Goal: Task Accomplishment & Management: Manage account settings

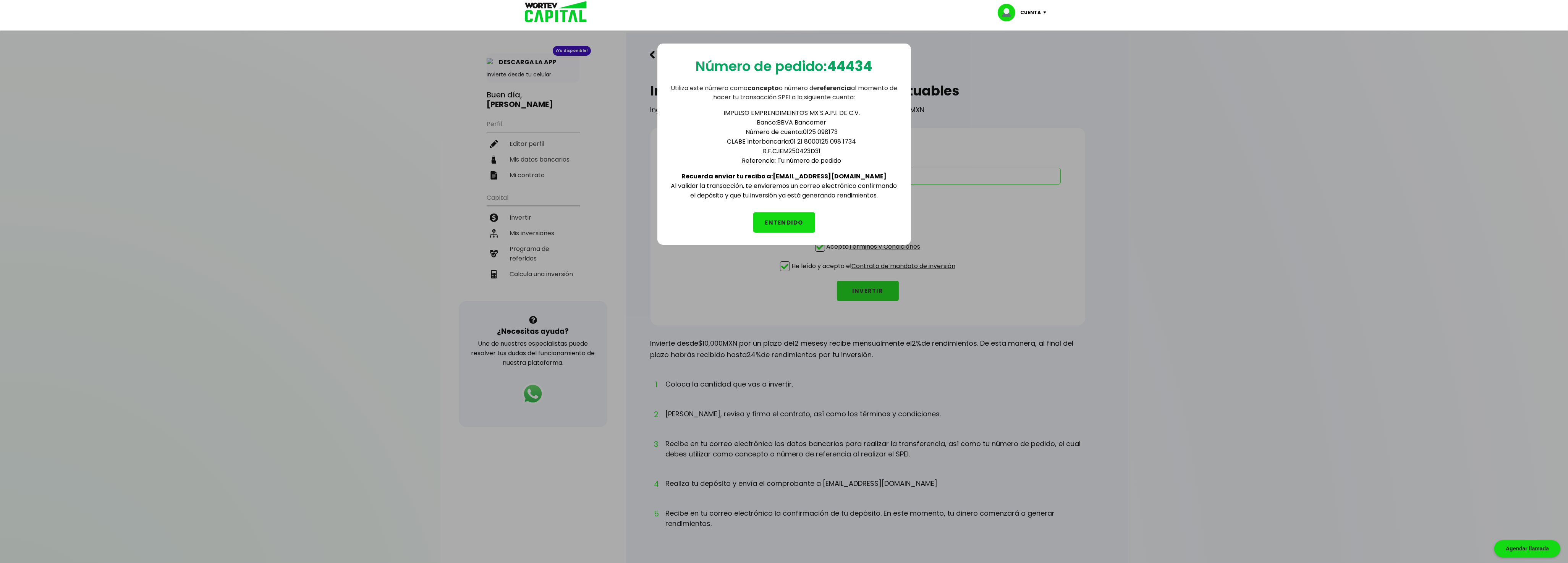
drag, startPoint x: 0, startPoint y: 0, endPoint x: 781, endPoint y: 219, distance: 811.1
click at [781, 219] on button "ENTENDIDO" at bounding box center [784, 222] width 62 height 20
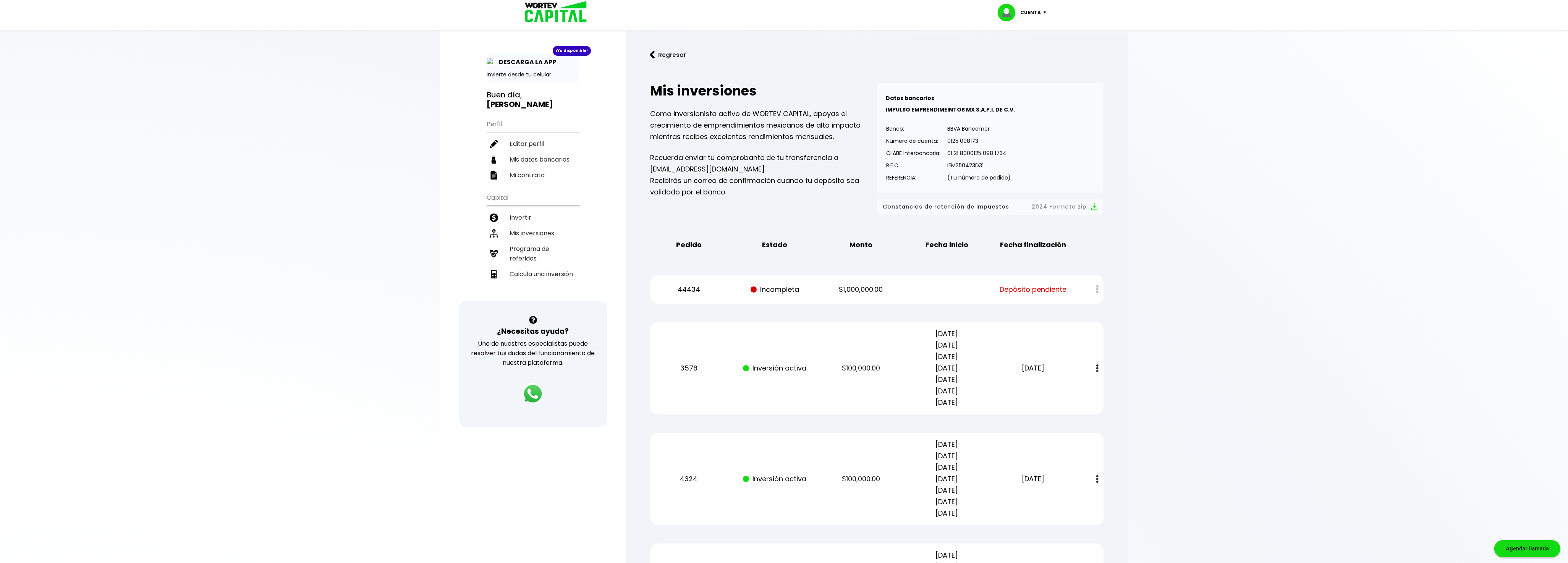
click at [1100, 288] on div at bounding box center [1091, 289] width 23 height 16
click at [1096, 288] on div at bounding box center [1091, 289] width 23 height 16
click at [534, 391] on img at bounding box center [533, 394] width 27 height 27
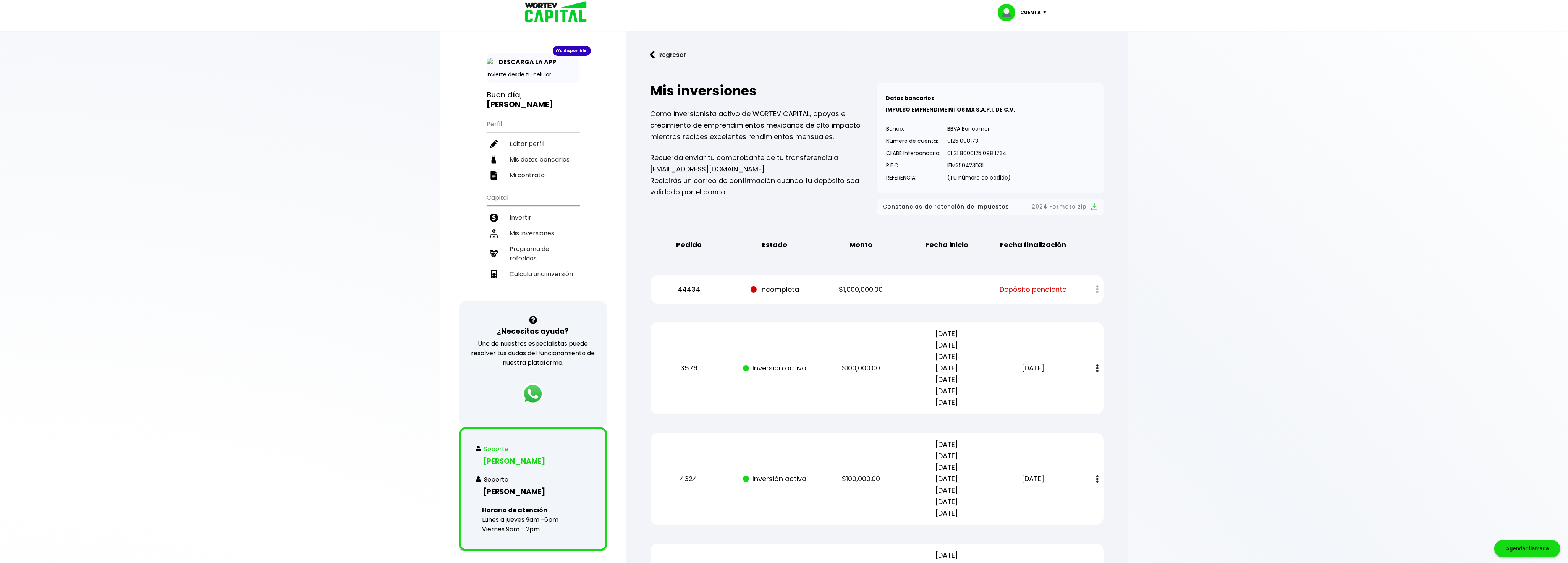
click at [499, 457] on h3 "[PERSON_NAME]" at bounding box center [533, 461] width 114 height 11
click at [498, 475] on p "Soporte" at bounding box center [496, 480] width 24 height 10
click at [1030, 12] on p "Cuenta" at bounding box center [1031, 12] width 21 height 12
click at [1023, 47] on li "Cerrar sesión" at bounding box center [1023, 51] width 61 height 16
